Goal: Go to known website: Access a specific website the user already knows

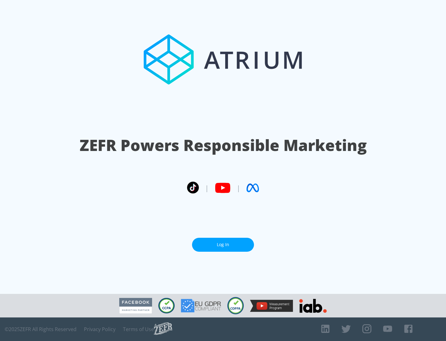
click at [223, 244] on link "Log In" at bounding box center [223, 244] width 62 height 14
